Goal: Information Seeking & Learning: Find specific page/section

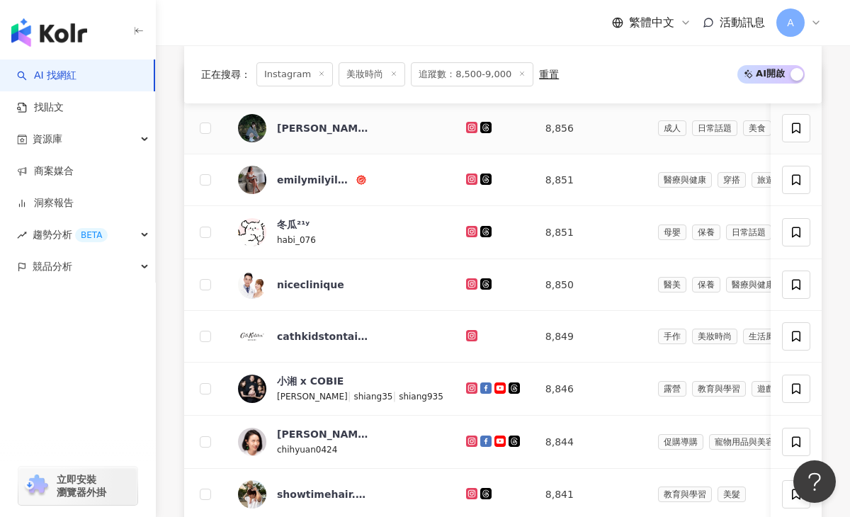
click at [471, 128] on icon at bounding box center [472, 127] width 2 height 2
click at [469, 176] on icon at bounding box center [472, 179] width 6 height 6
click at [469, 233] on icon at bounding box center [472, 231] width 6 height 6
click at [469, 286] on icon at bounding box center [472, 284] width 6 height 6
click at [466, 381] on div at bounding box center [494, 389] width 57 height 16
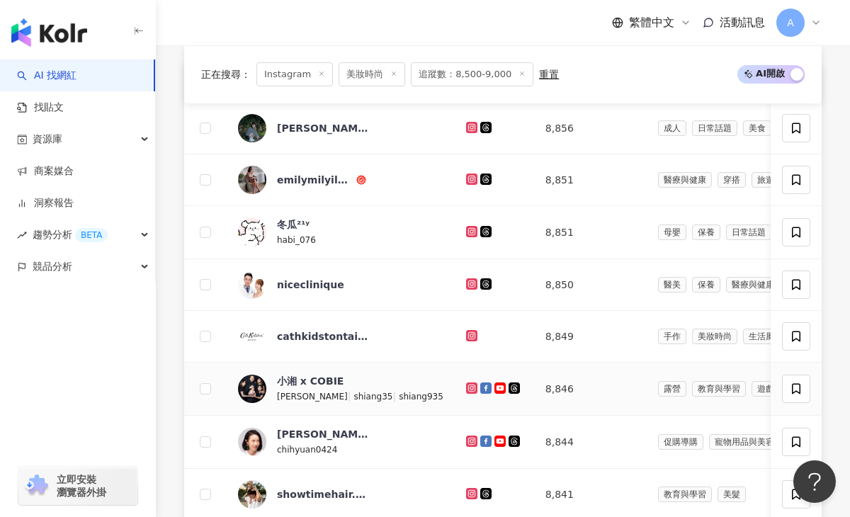
click at [468, 386] on icon at bounding box center [472, 388] width 9 height 9
click at [466, 436] on icon at bounding box center [471, 441] width 11 height 11
click at [468, 495] on icon at bounding box center [472, 494] width 9 height 9
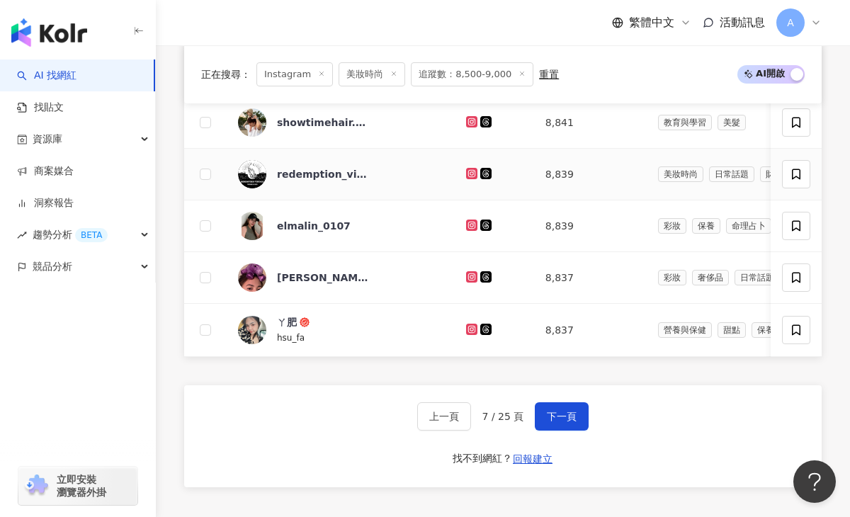
scroll to position [943, 0]
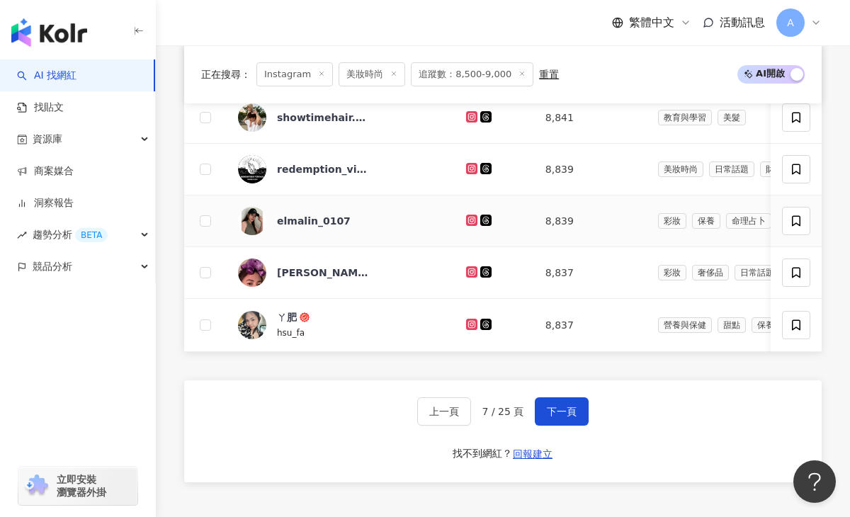
click at [471, 220] on icon at bounding box center [472, 220] width 2 height 2
click at [466, 267] on icon at bounding box center [471, 271] width 11 height 11
click at [468, 322] on icon at bounding box center [472, 324] width 9 height 9
click at [558, 409] on span "下一頁" at bounding box center [562, 411] width 30 height 11
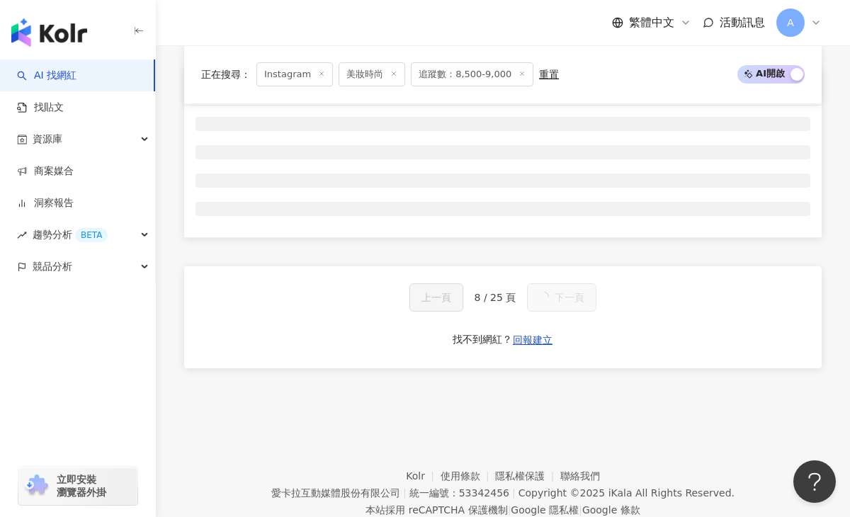
scroll to position [565, 0]
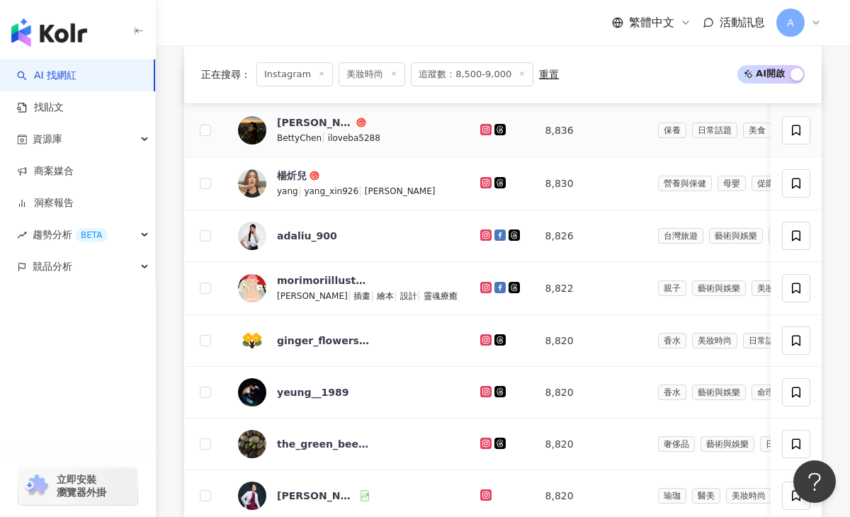
click at [483, 126] on icon at bounding box center [486, 129] width 6 height 6
click at [480, 180] on icon at bounding box center [485, 182] width 11 height 11
click at [480, 235] on icon at bounding box center [485, 235] width 11 height 11
click at [482, 285] on icon at bounding box center [486, 287] width 9 height 9
click at [482, 390] on icon at bounding box center [486, 392] width 9 height 9
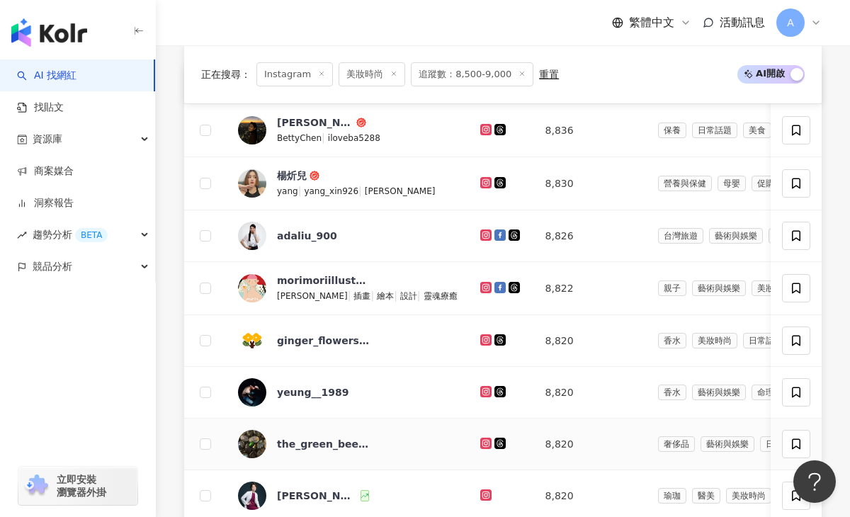
click at [482, 445] on icon at bounding box center [486, 443] width 9 height 9
click at [483, 493] on icon at bounding box center [486, 495] width 6 height 6
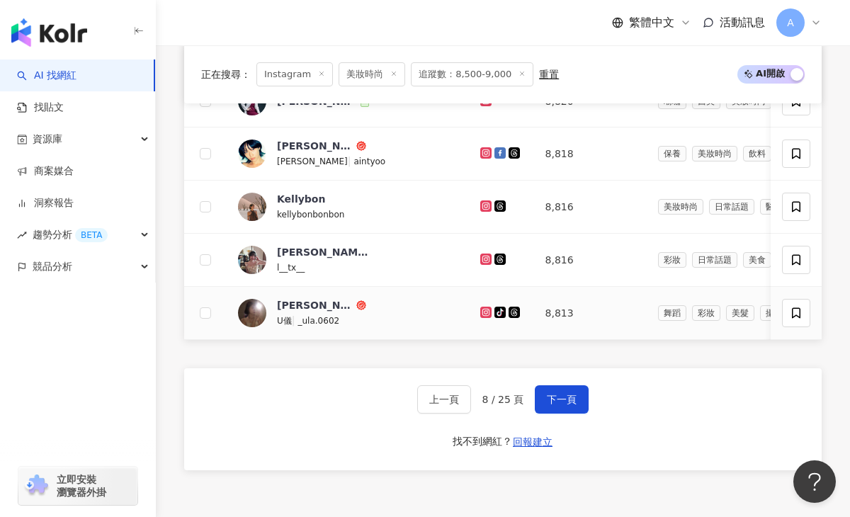
scroll to position [967, 0]
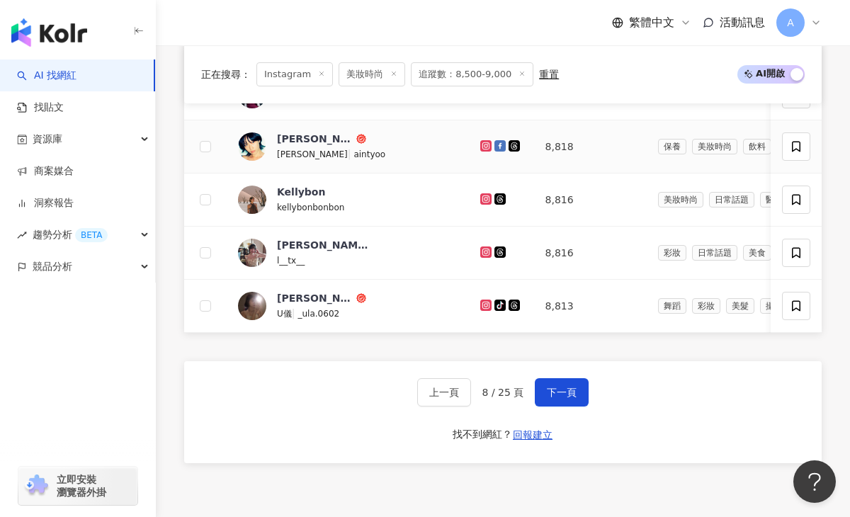
click at [480, 141] on icon at bounding box center [485, 145] width 11 height 11
click at [483, 200] on icon at bounding box center [486, 199] width 6 height 6
click at [483, 249] on icon at bounding box center [486, 252] width 6 height 6
click at [482, 306] on icon at bounding box center [486, 305] width 9 height 9
